Goal: Communication & Community: Answer question/provide support

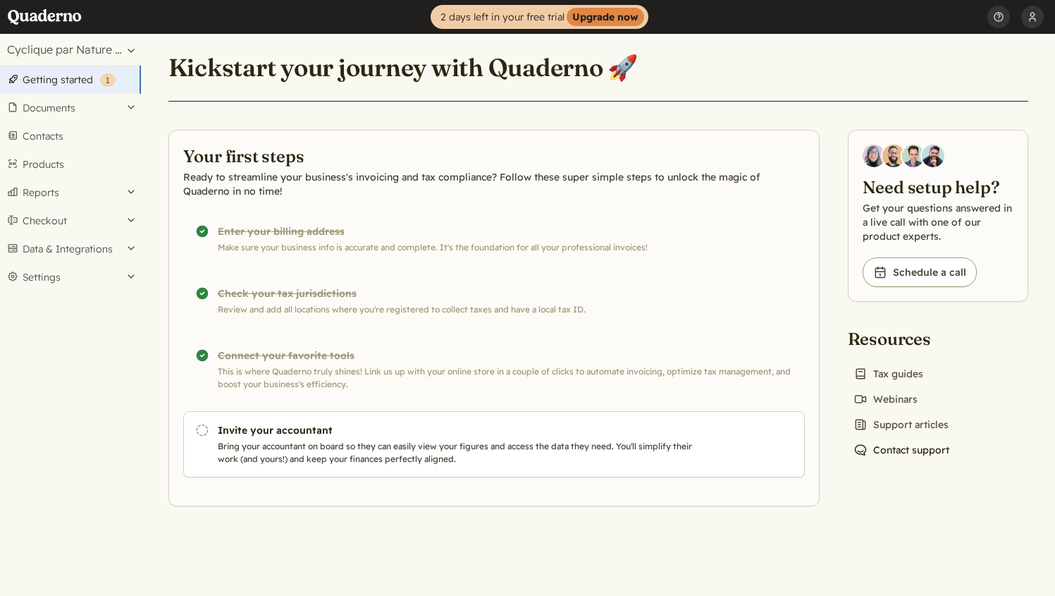
click at [905, 453] on link "Chat icon Contact support" at bounding box center [901, 450] width 107 height 20
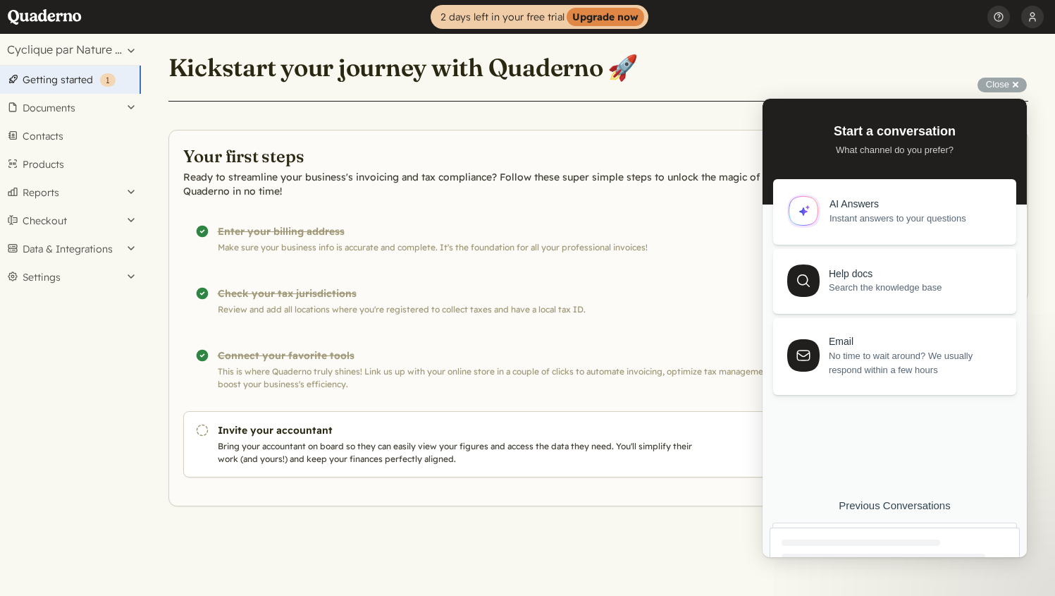
click at [887, 534] on div at bounding box center [895, 584] width 250 height 114
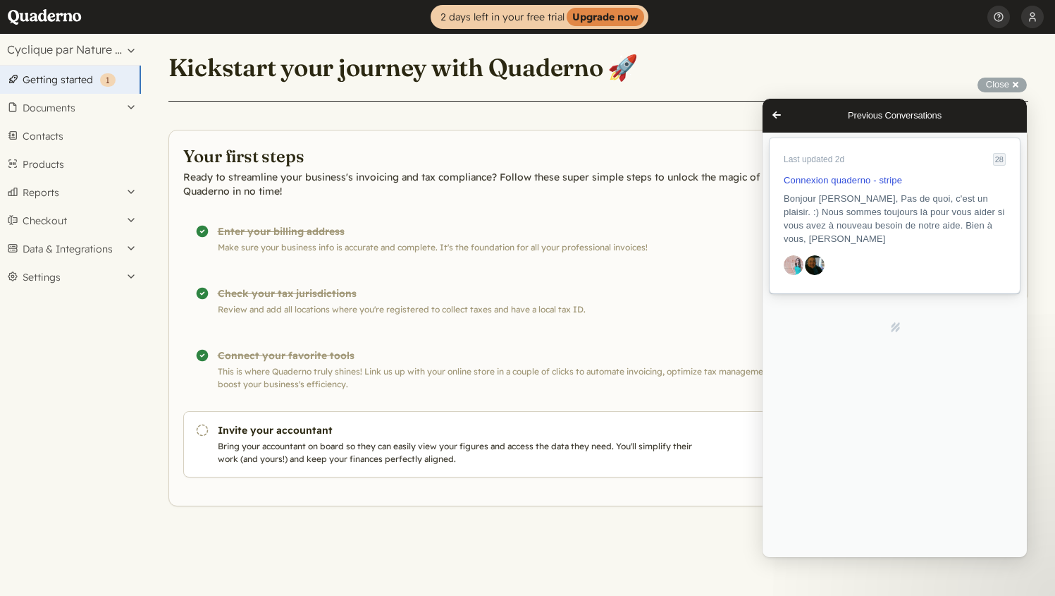
click at [850, 226] on span "Bonjour [PERSON_NAME], Pas de quoi, c'est un plaisir. :) Nous sommes toujours l…" at bounding box center [894, 218] width 221 height 51
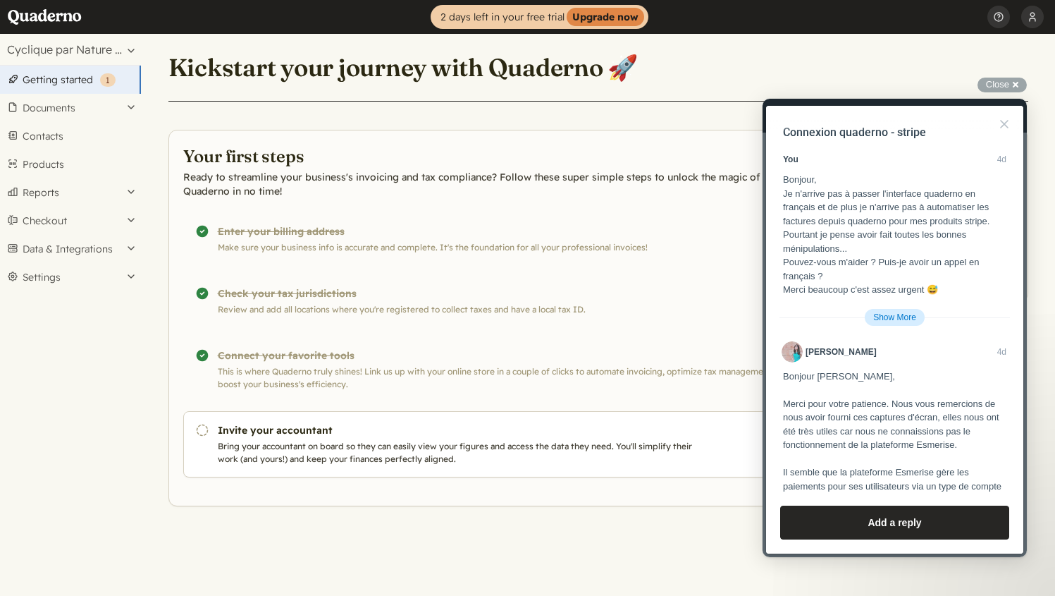
scroll to position [2481, 0]
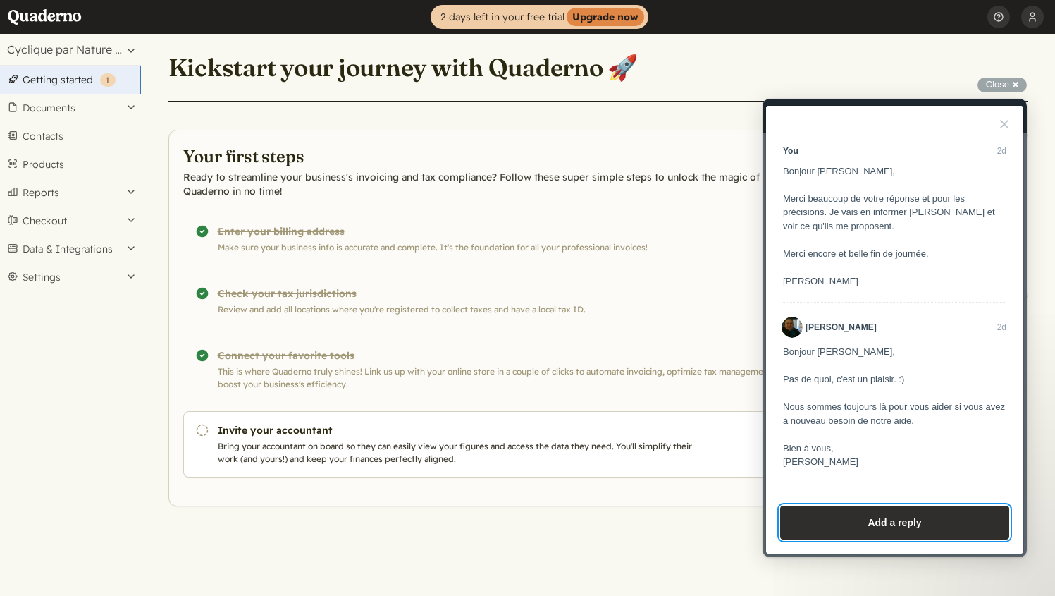
click at [849, 521] on button "Add a reply" at bounding box center [894, 522] width 229 height 34
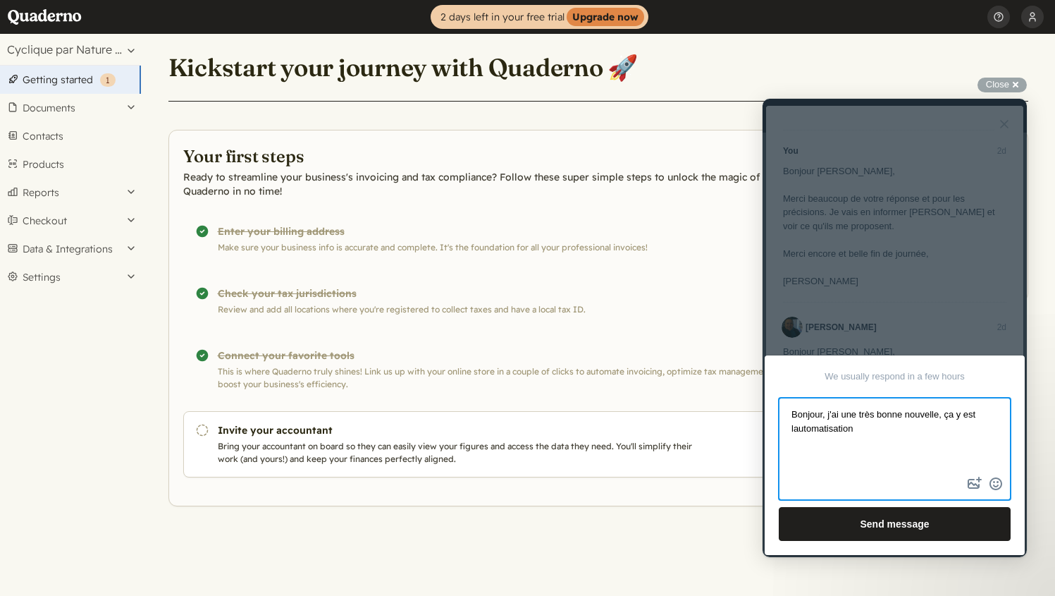
click at [794, 430] on textarea "Bonjour, j'ai une très bonne nouvelle, ça y est lautomatisation" at bounding box center [894, 436] width 229 height 75
click at [874, 429] on textarea "Bonjour, j'ai une très bonne nouvelle, ça y est l'automatisation" at bounding box center [894, 436] width 229 height 75
click at [905, 445] on textarea "Bonjour, j'ai une très bonne nouvelle, ça y est l'automatisation fonctionne ent…" at bounding box center [894, 436] width 229 height 75
click at [1002, 443] on textarea "Bonjour, j'ai une très bonne nouvelle, ça y est l'automatisation fonctionne ent…" at bounding box center [894, 436] width 229 height 75
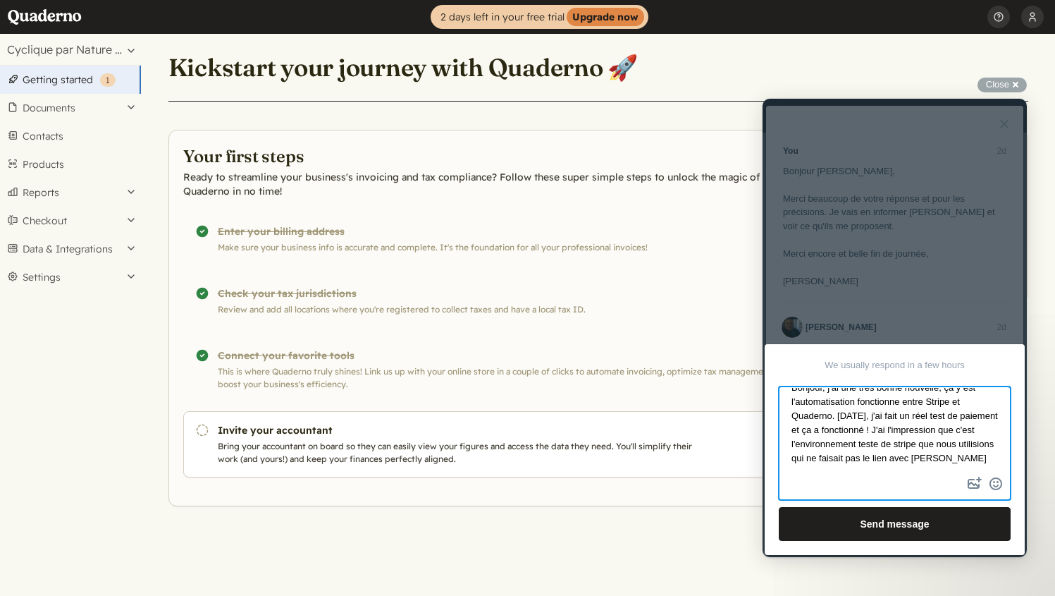
scroll to position [16, 0]
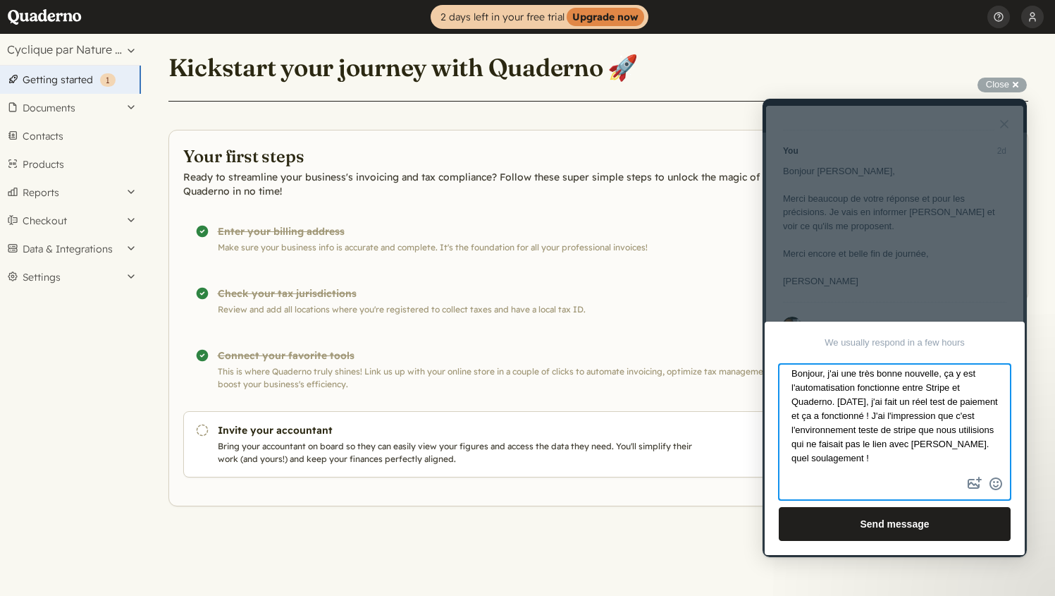
click at [796, 453] on textarea "Bonjour, j'ai une très bonne nouvelle, ça y est l'automatisation fonctionne ent…" at bounding box center [894, 419] width 229 height 109
click at [883, 446] on textarea "Bonjour, j'ai une très bonne nouvelle, ça y est l'automatisation fonctionne ent…" at bounding box center [894, 419] width 229 height 109
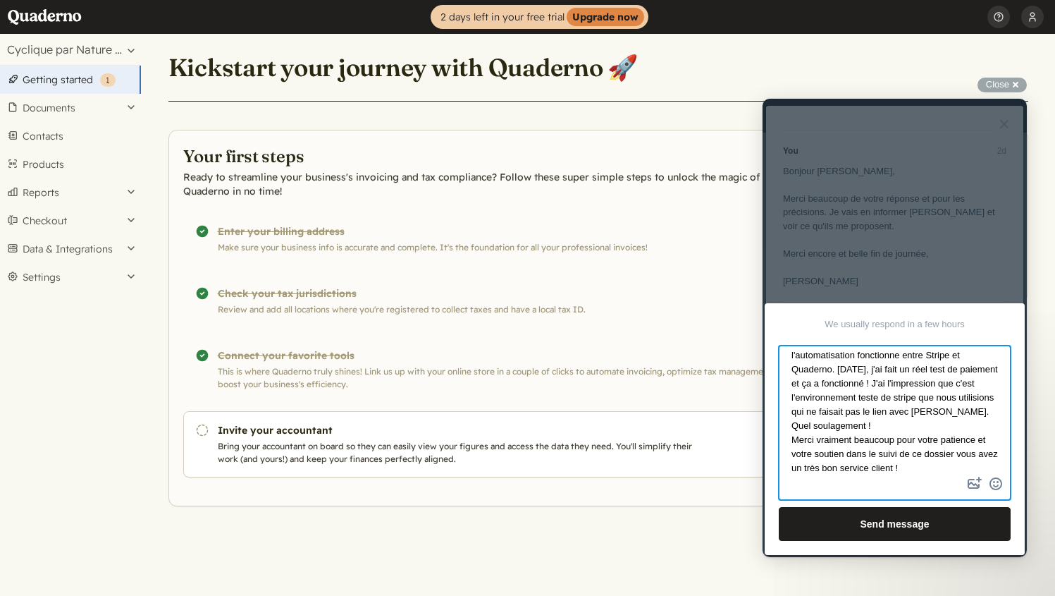
scroll to position [0, 0]
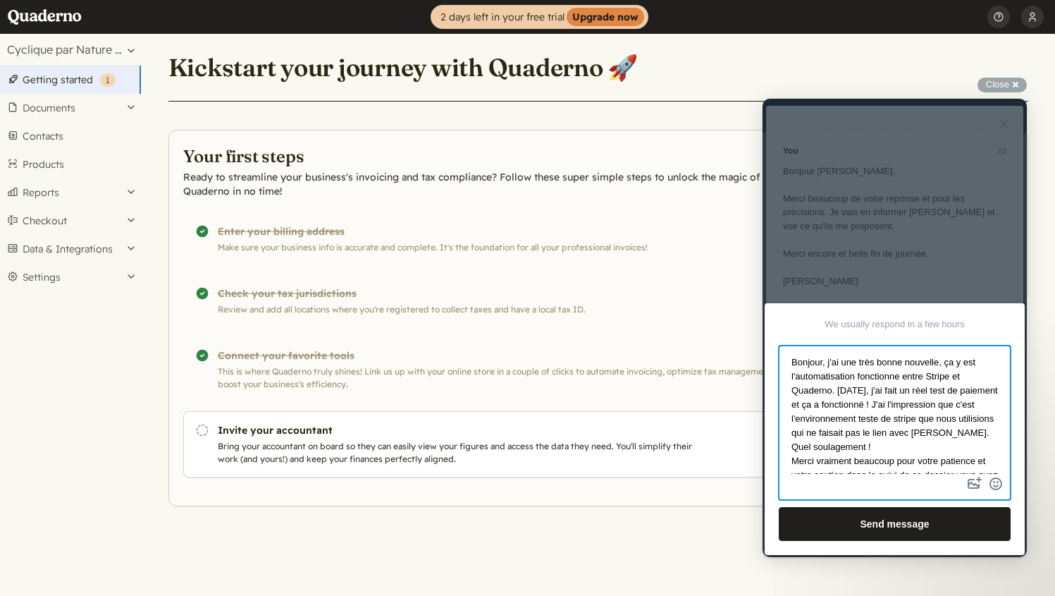
click at [829, 367] on textarea "Bonjour, j'ai une très bonne nouvelle, ça y est l'automatisation fonctionne ent…" at bounding box center [894, 410] width 229 height 127
click at [840, 381] on textarea "Bonjour, J'ai une très bonne nouvelle, ça y est l'automatisation fonctionne ent…" at bounding box center [894, 410] width 229 height 127
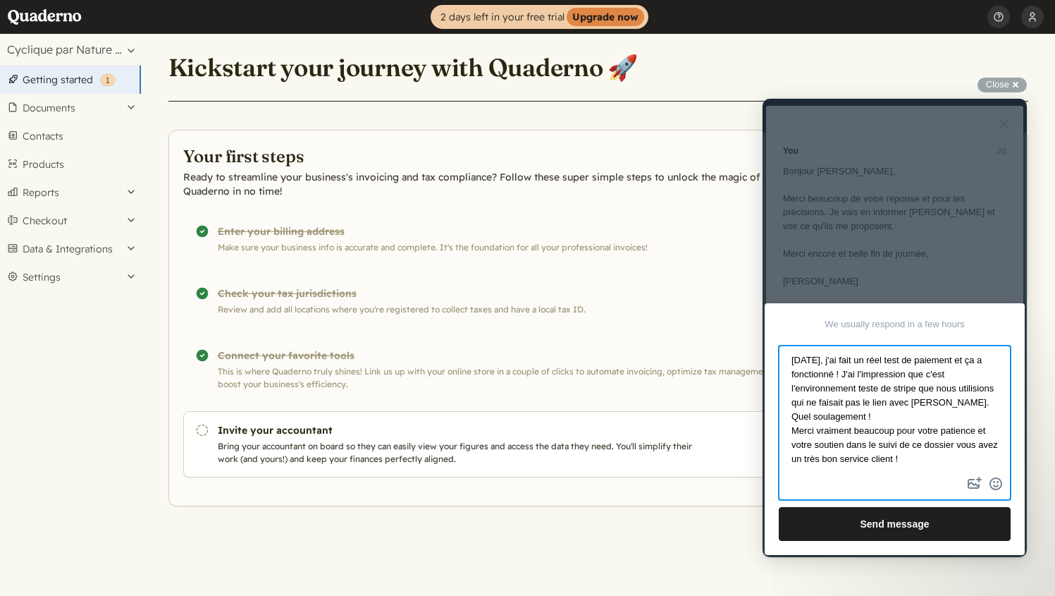
scroll to position [74, 0]
click at [885, 418] on textarea "Bonjour, J'ai une très bonne nouvelle, ça y est l'automatisation fonctionne ent…" at bounding box center [894, 410] width 229 height 127
click at [937, 447] on textarea "Bonjour, J'ai une très bonne nouvelle, ça y est l'automatisation fonctionne ent…" at bounding box center [894, 410] width 229 height 127
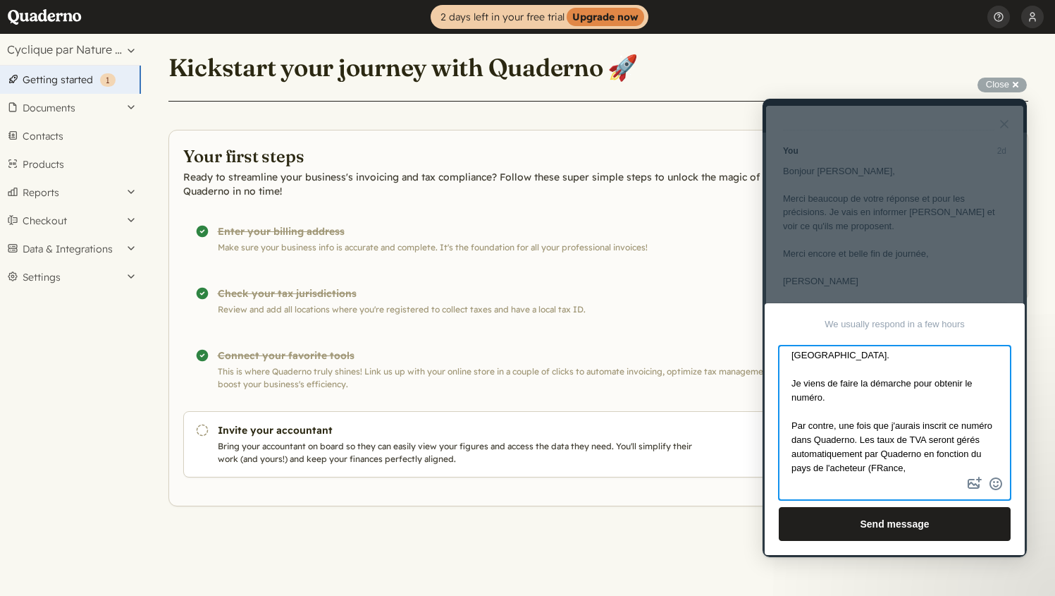
scroll to position [289, 0]
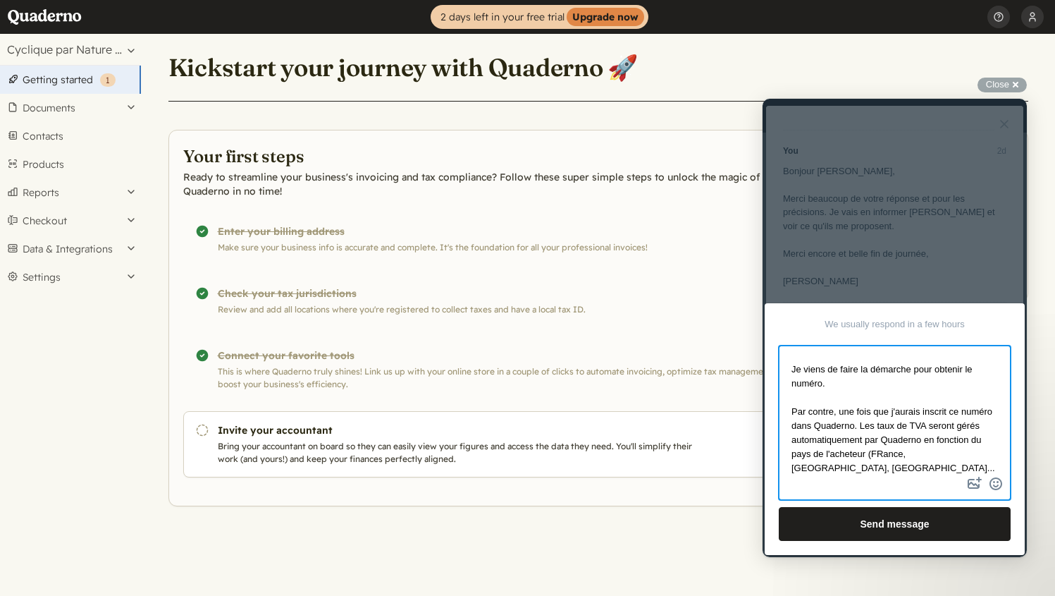
click at [937, 454] on textarea "Bonjour, J'ai une très bonne nouvelle, ça y est l'automatisation fonctionne ent…" at bounding box center [894, 410] width 229 height 127
click at [906, 469] on textarea "Bonjour, J'ai une très bonne nouvelle, ça y est l'automatisation fonctionne ent…" at bounding box center [894, 410] width 229 height 127
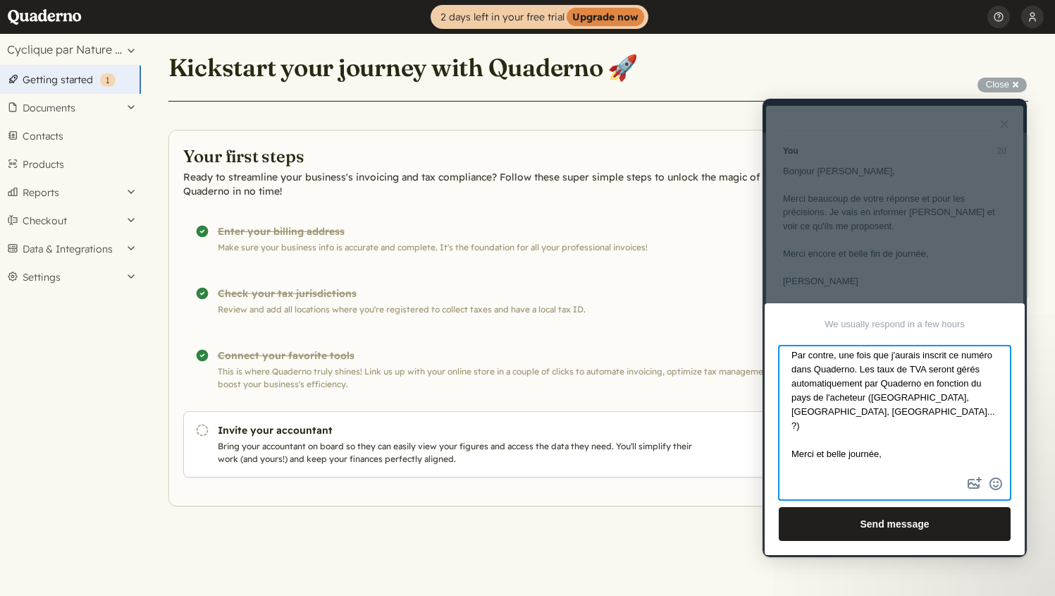
scroll to position [0, 0]
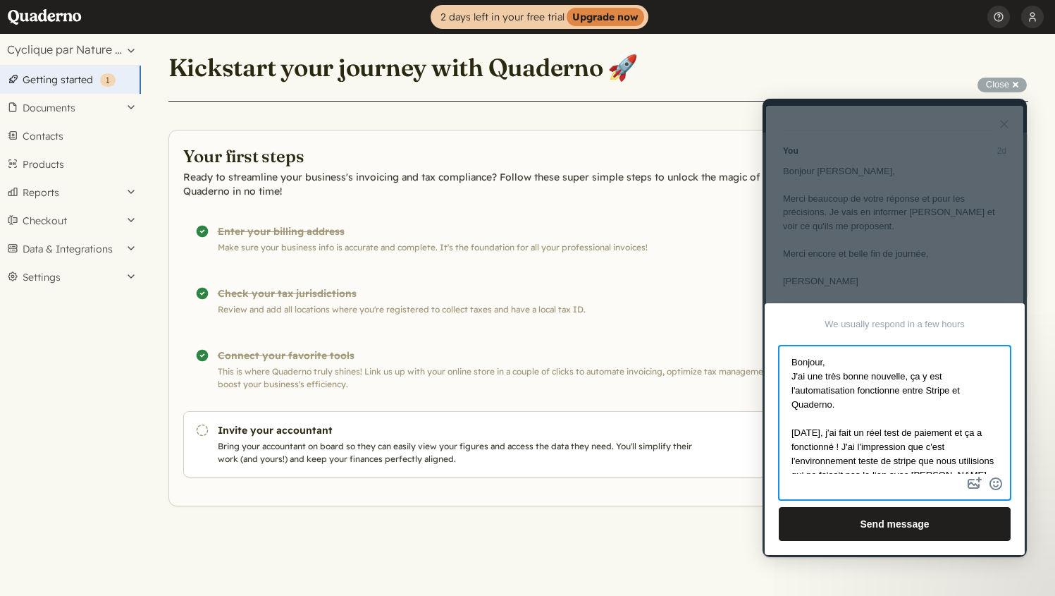
click at [861, 362] on textarea "Bonjour, J'ai une très bonne nouvelle, ça y est l'automatisation fonctionne ent…" at bounding box center [894, 410] width 229 height 127
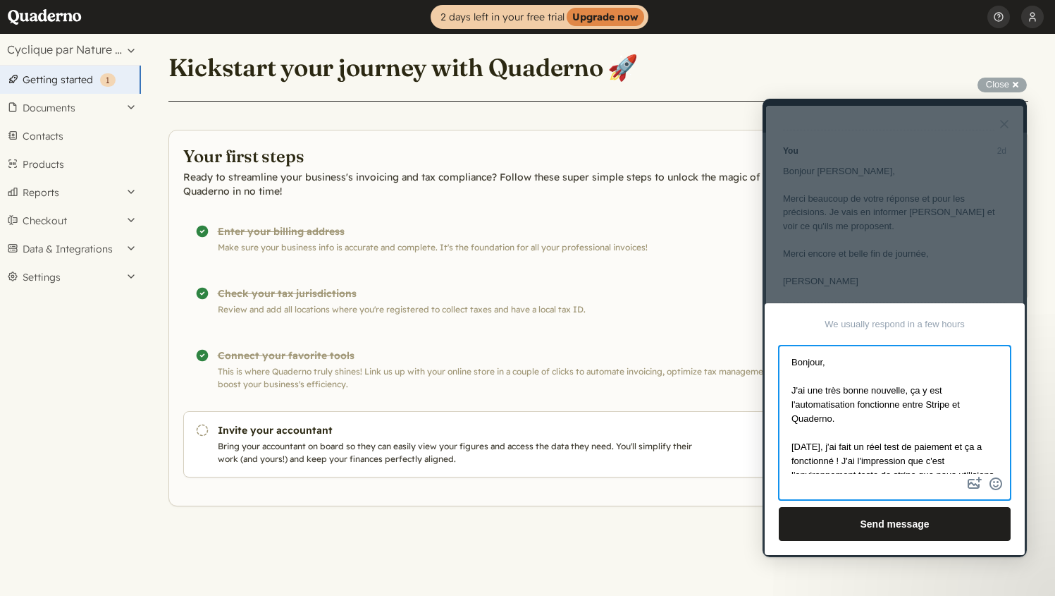
click at [852, 417] on textarea "Bonjour, J'ai une très bonne nouvelle, ça y est l'automatisation fonctionne ent…" at bounding box center [894, 410] width 229 height 127
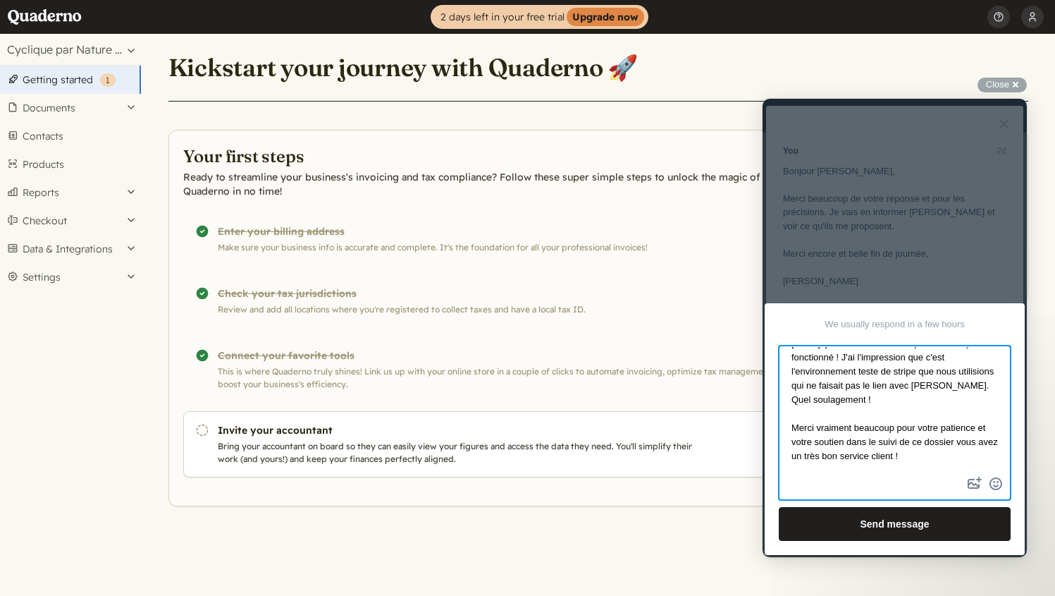
scroll to position [109, 0]
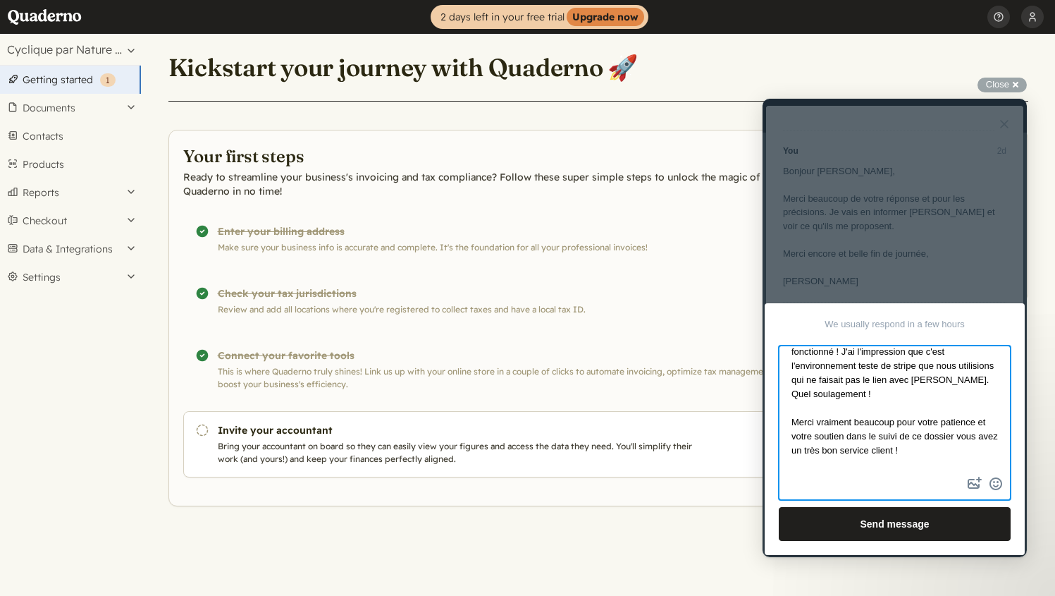
click at [892, 398] on textarea "Bonjour, J'ai une très bonne nouvelle, ça y est l'automatisation fonctionne ent…" at bounding box center [894, 410] width 229 height 127
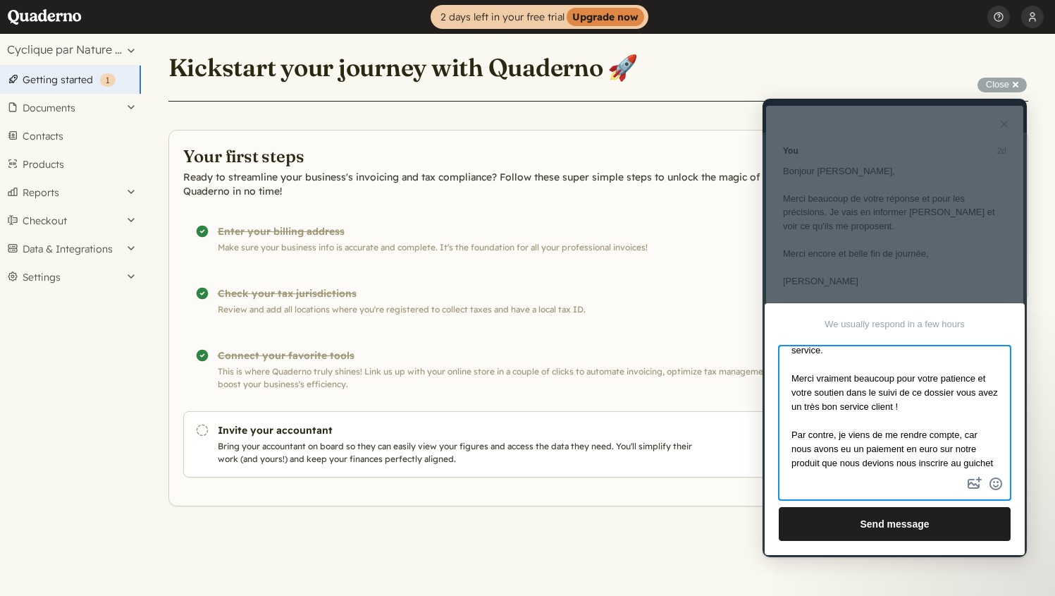
scroll to position [202, 0]
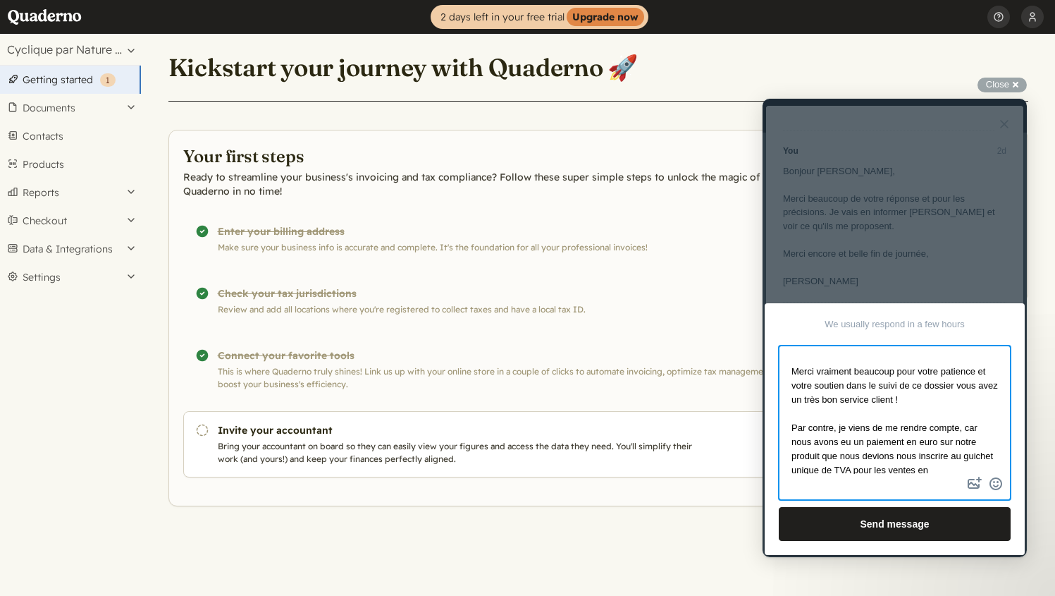
click at [963, 386] on textarea "Bonjour, J'ai une très bonne nouvelle, ça y est l'automatisation fonctionne ent…" at bounding box center [894, 410] width 229 height 127
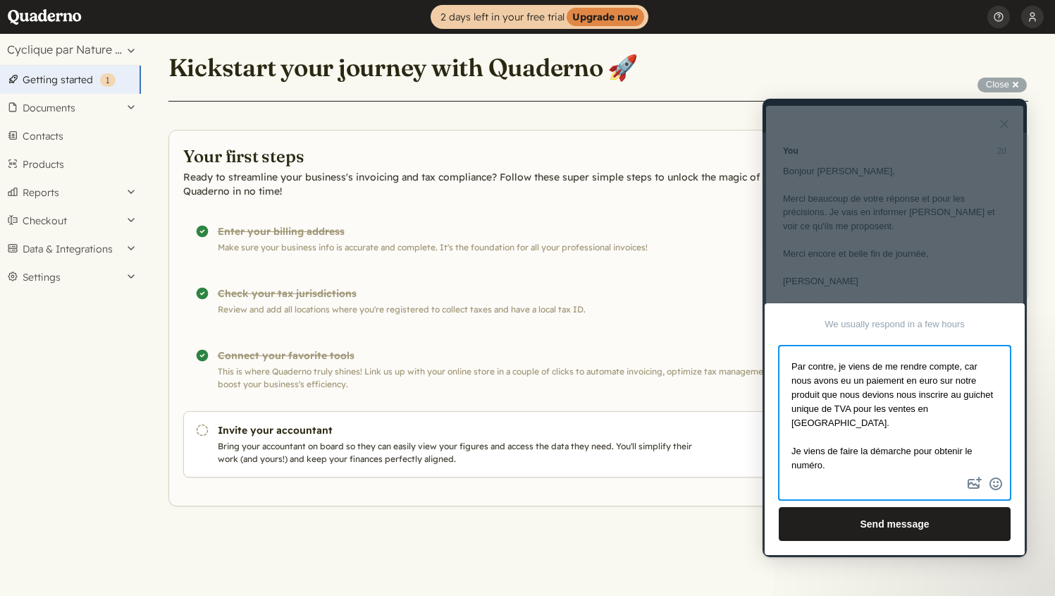
scroll to position [264, 0]
click at [821, 396] on textarea "Bonjour, J'ai une très bonne nouvelle, ça y est l'automatisation fonctionne ent…" at bounding box center [894, 410] width 229 height 127
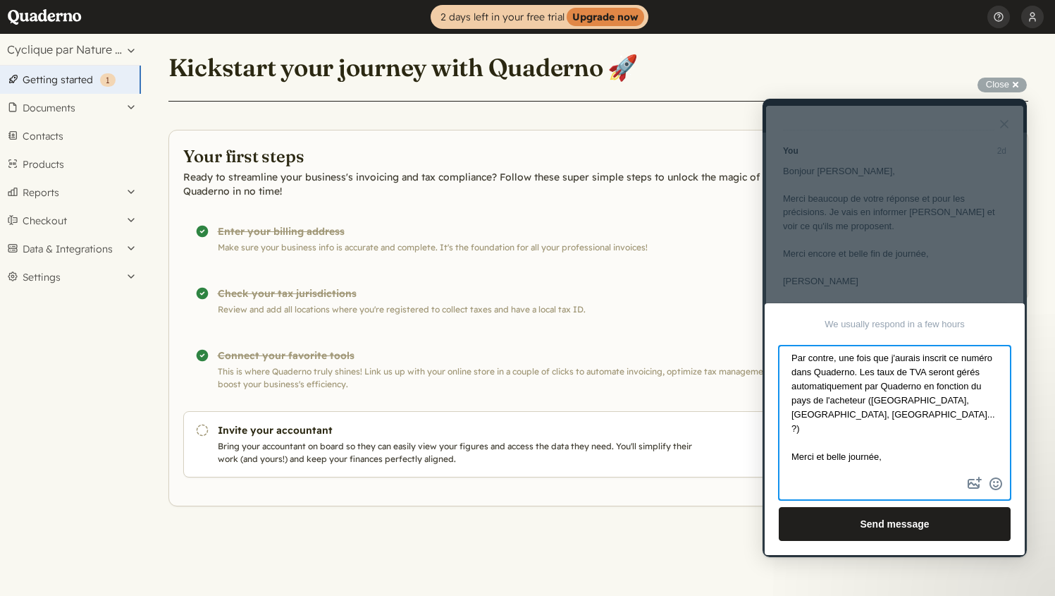
scroll to position [426, 0]
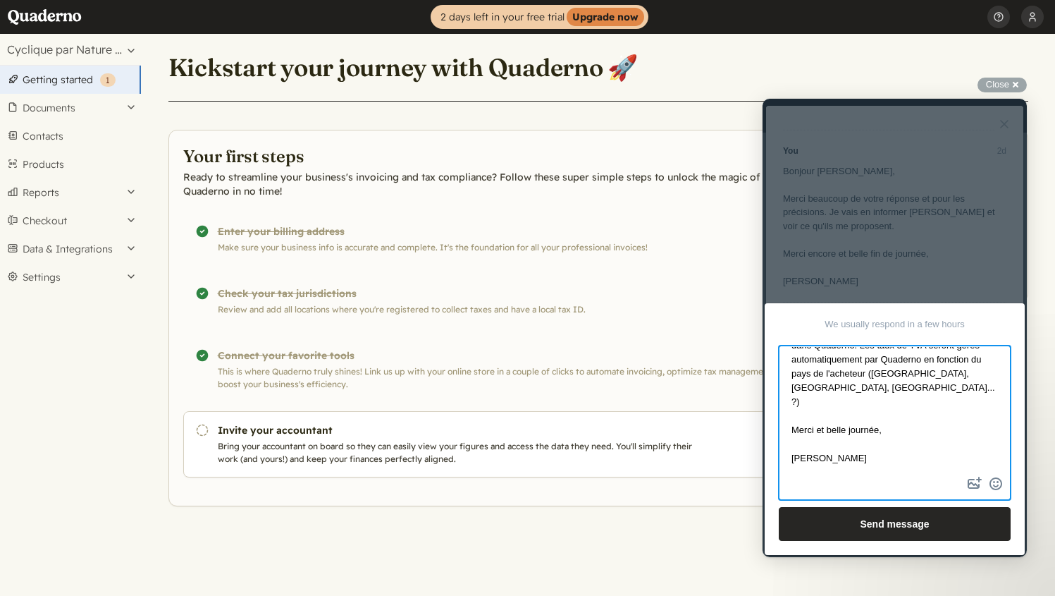
type textarea "Bonjour, J'ai une très bonne nouvelle, ça y est l'automatisation fonctionne ent…"
click at [904, 522] on button "Send message" at bounding box center [895, 524] width 232 height 34
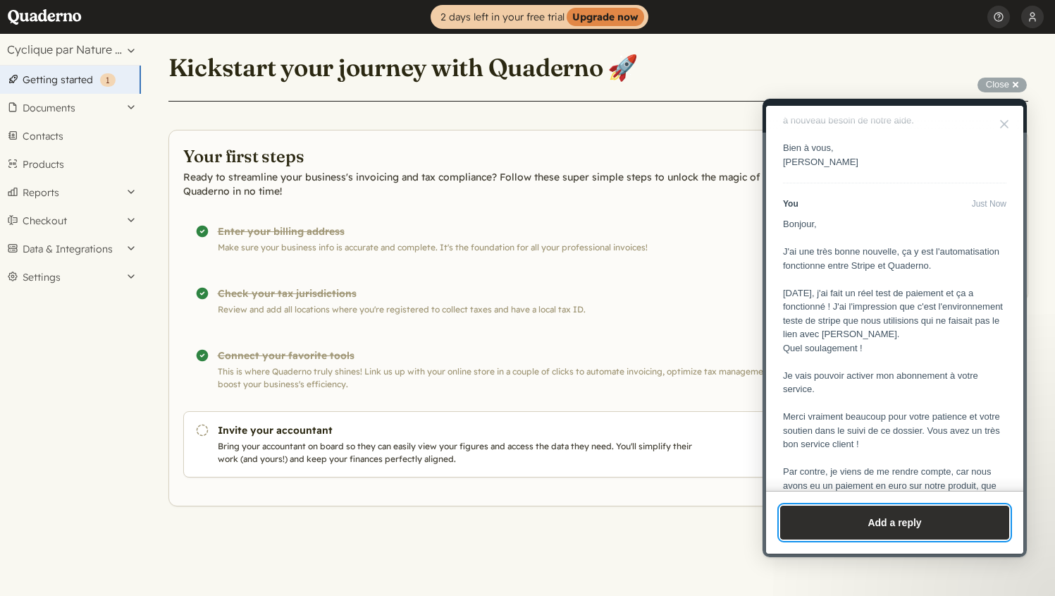
scroll to position [2541, 0]
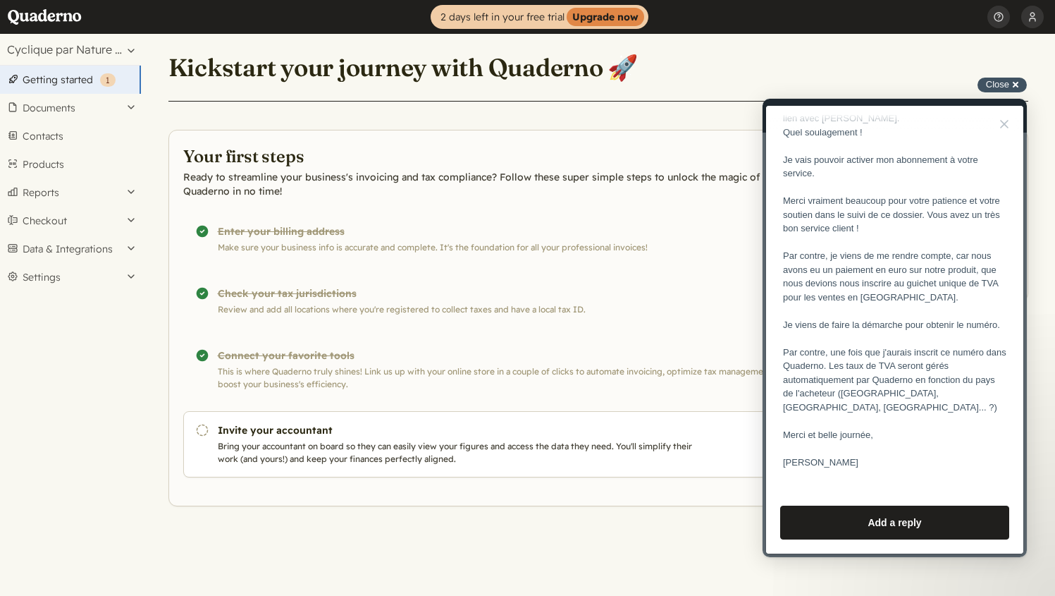
click at [1014, 86] on div "Close cross-small" at bounding box center [1002, 85] width 49 height 15
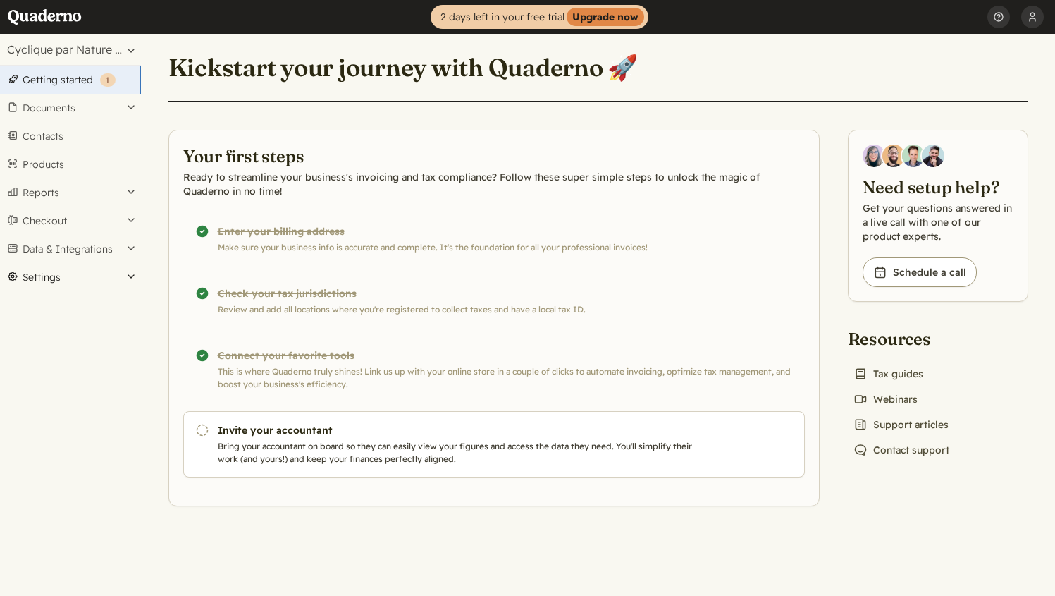
click at [75, 279] on button "Settings" at bounding box center [70, 277] width 141 height 28
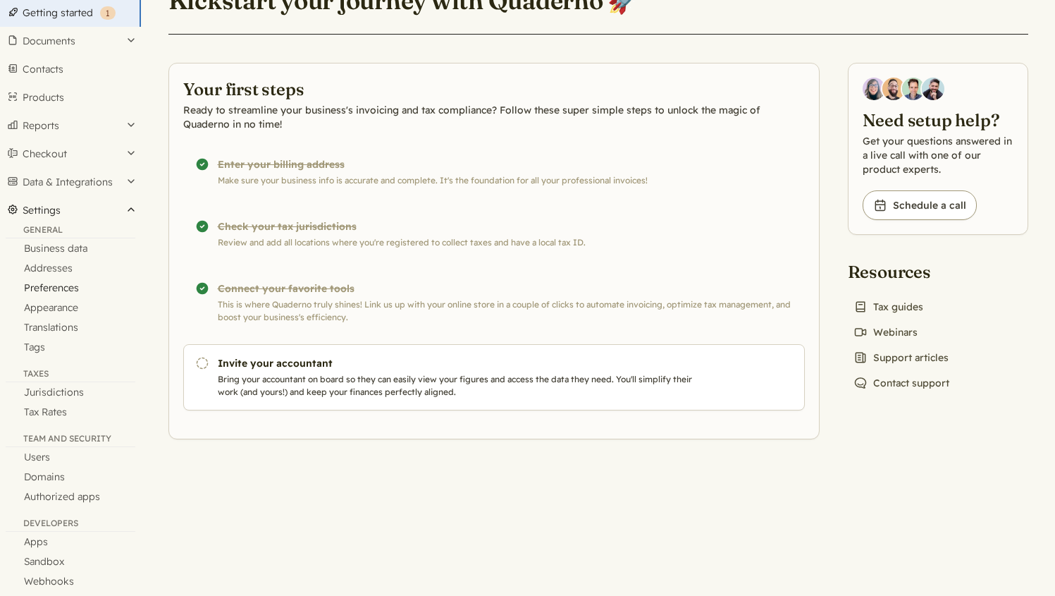
scroll to position [83, 0]
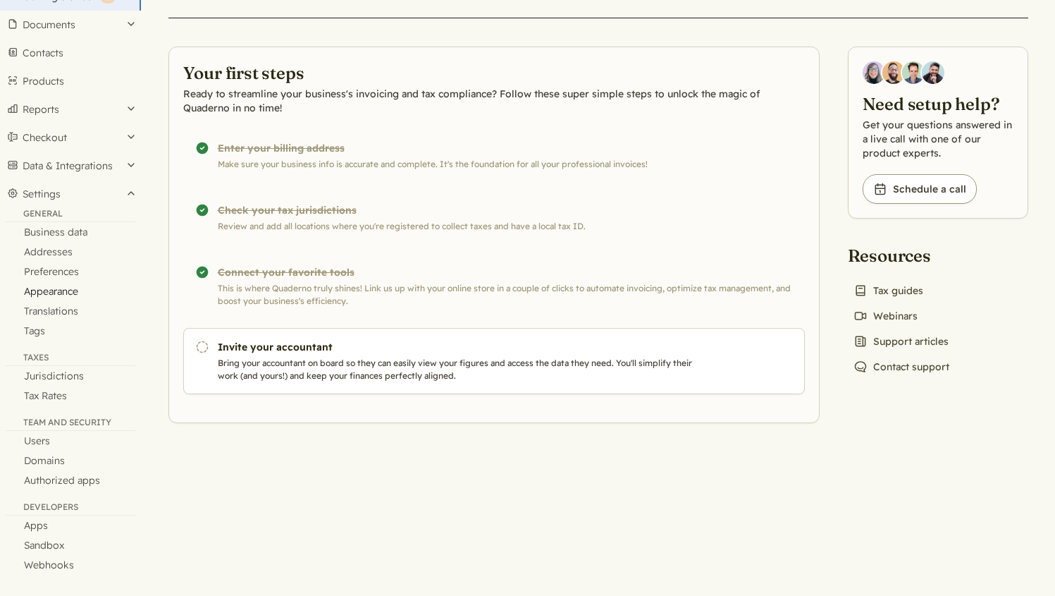
click at [44, 294] on link "Appearance" at bounding box center [70, 291] width 141 height 20
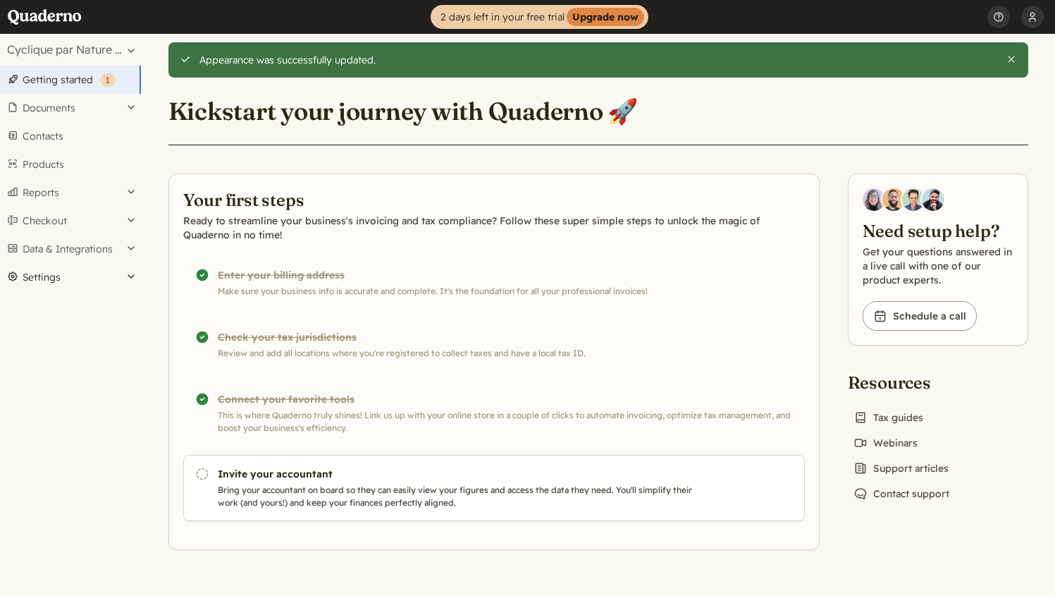
click at [54, 278] on button "Settings" at bounding box center [70, 277] width 141 height 28
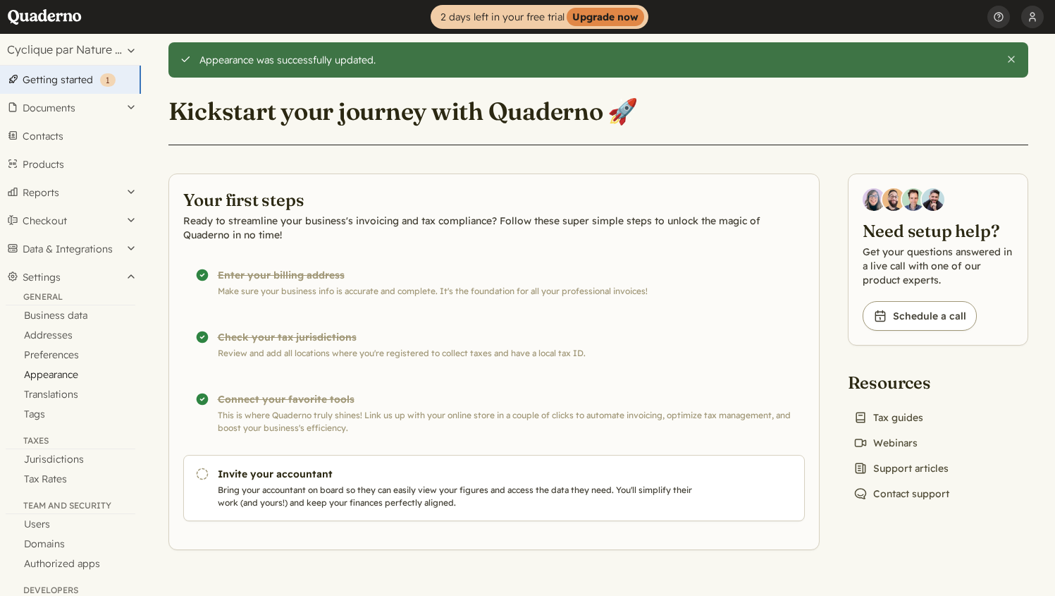
click at [53, 377] on link "Appearance" at bounding box center [70, 374] width 141 height 20
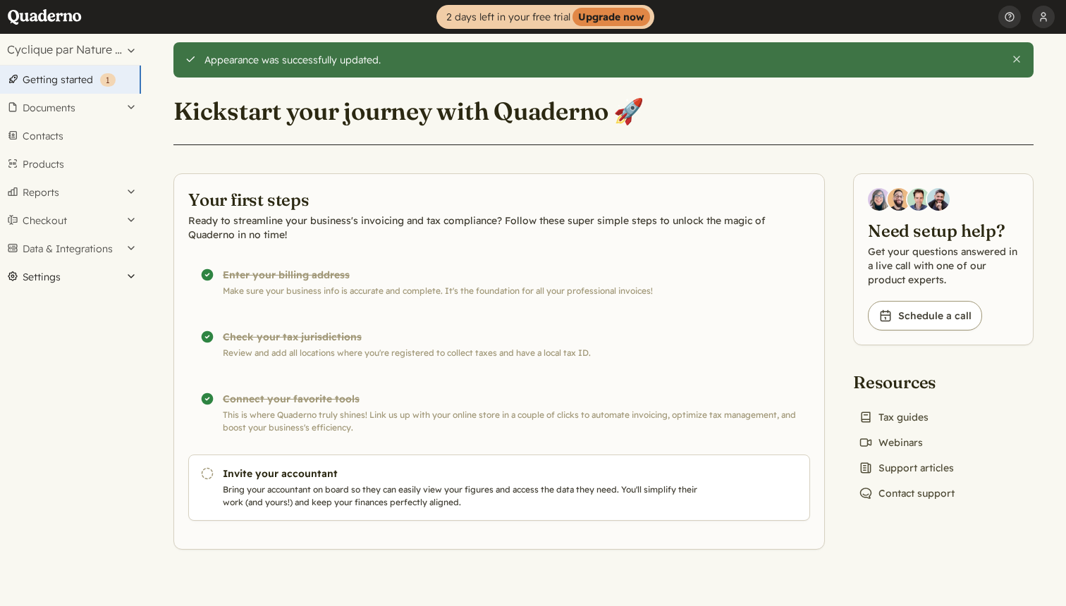
click at [75, 284] on button "Settings" at bounding box center [70, 277] width 141 height 28
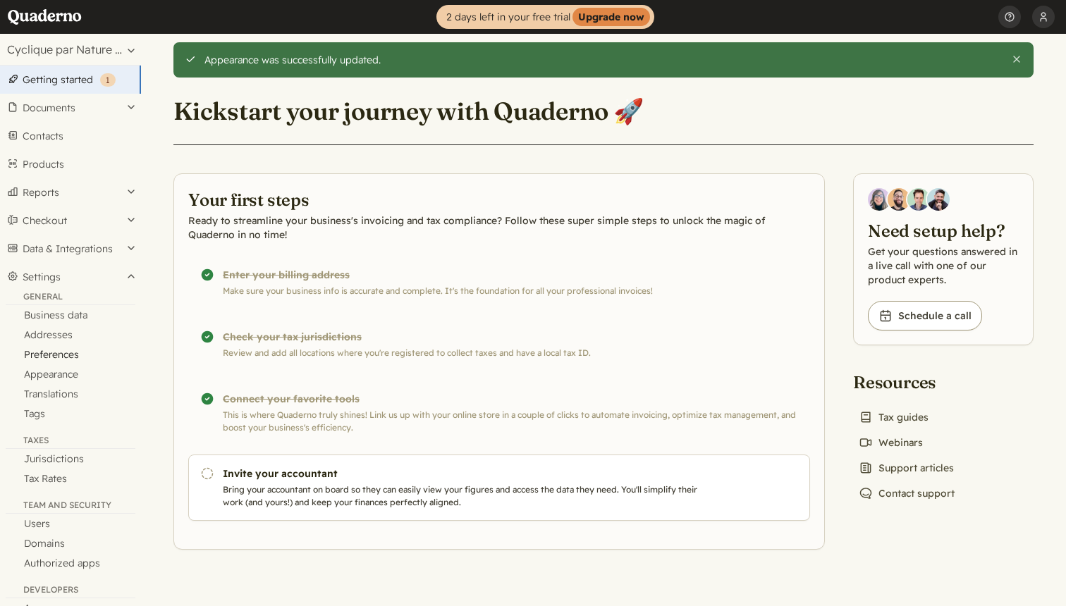
click at [59, 353] on link "Preferences" at bounding box center [70, 355] width 141 height 20
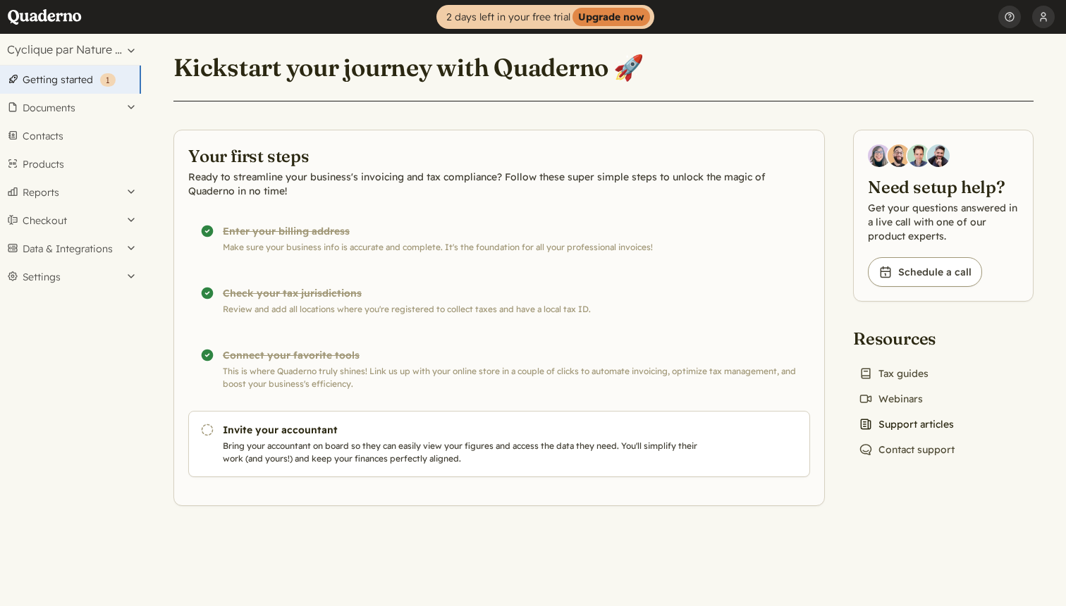
click at [902, 426] on link "News icon Support articles" at bounding box center [906, 424] width 106 height 20
click at [59, 276] on button "Settings" at bounding box center [70, 277] width 141 height 28
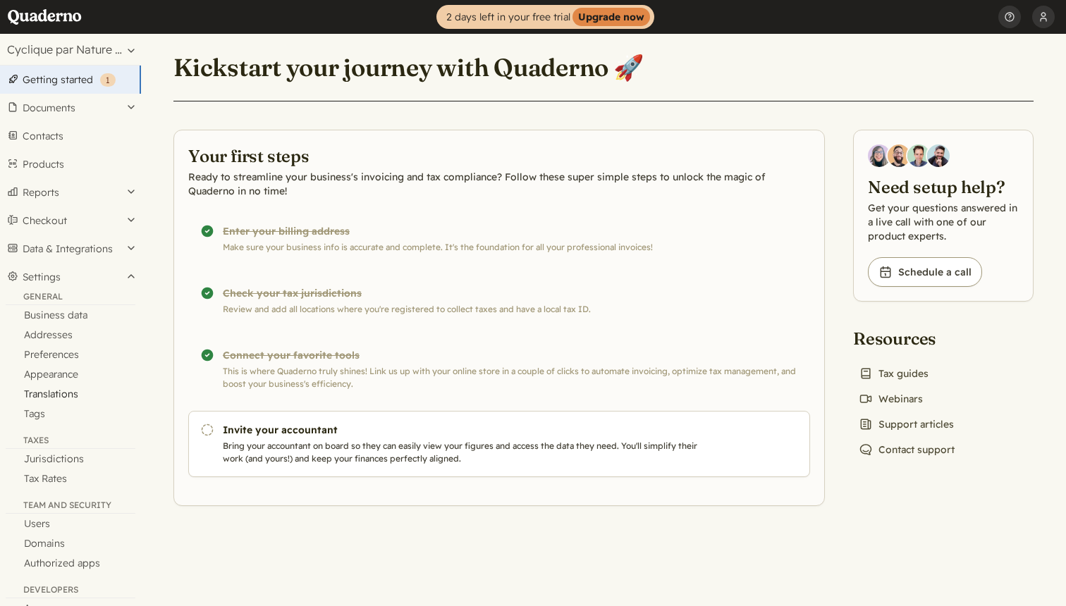
click at [45, 395] on link "Translations" at bounding box center [70, 394] width 141 height 20
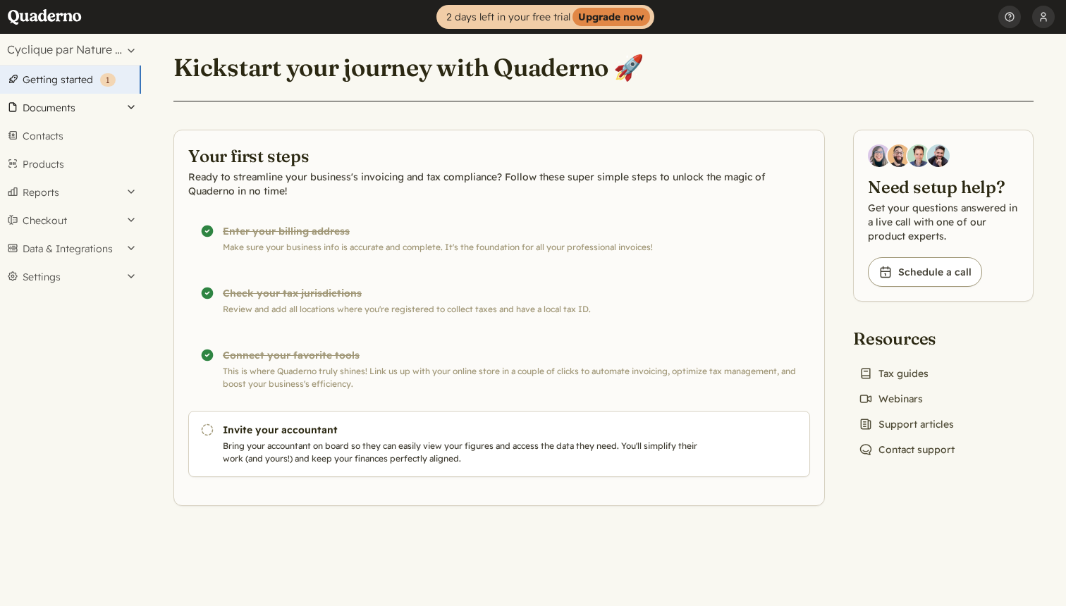
click at [67, 112] on button "Documents" at bounding box center [70, 108] width 141 height 28
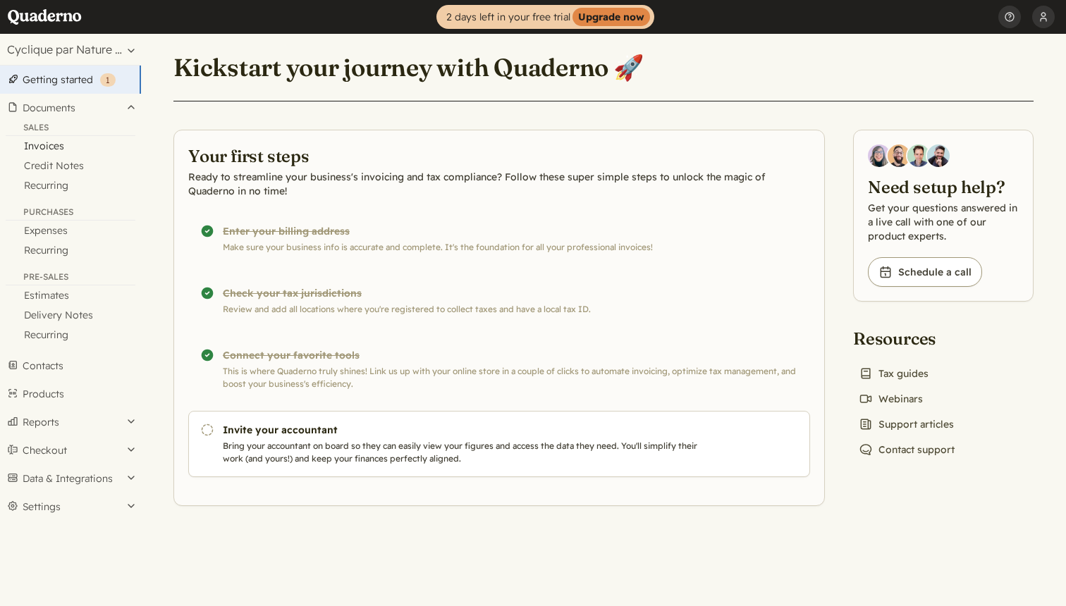
click at [53, 145] on link "Invoices" at bounding box center [70, 146] width 141 height 20
